Goal: Task Accomplishment & Management: Use online tool/utility

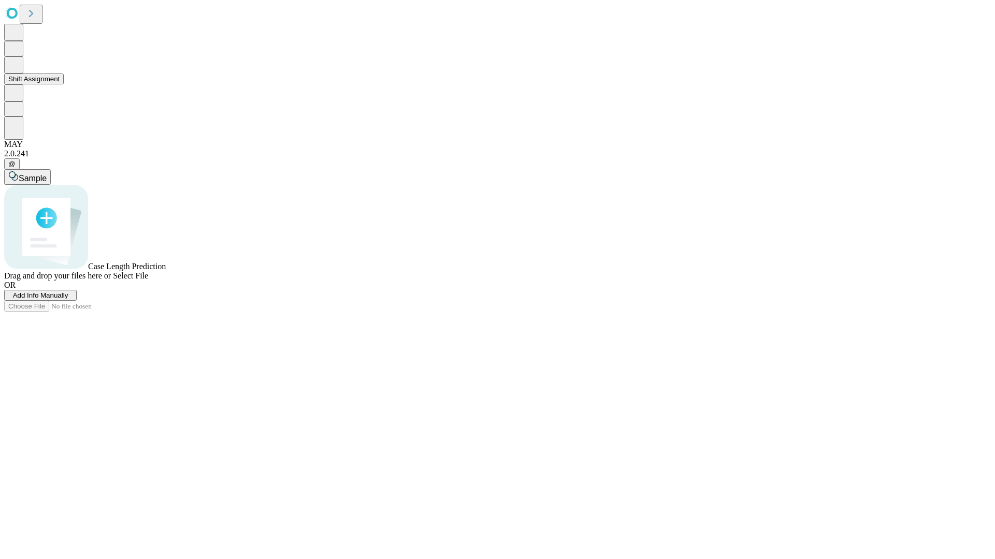
click at [64, 84] on button "Shift Assignment" at bounding box center [34, 79] width 60 height 11
